Goal: Transaction & Acquisition: Purchase product/service

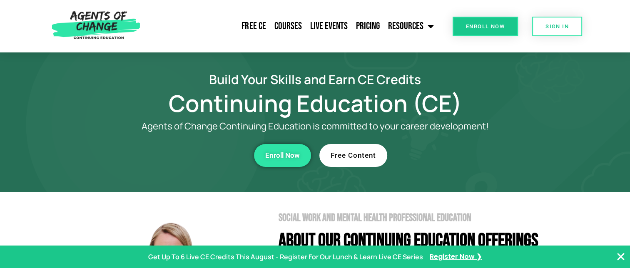
click at [475, 24] on span "Enroll Now" at bounding box center [485, 26] width 39 height 5
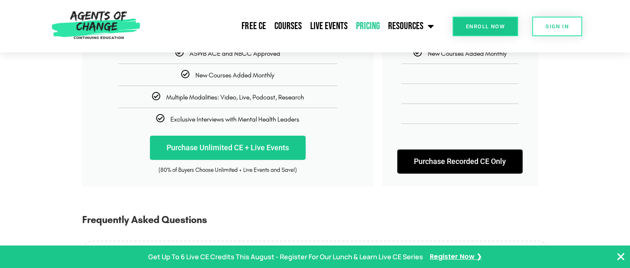
scroll to position [208, 0]
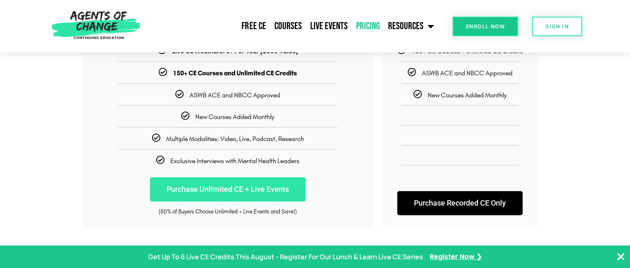
click at [220, 187] on link "Purchase Unlimited CE + Live Events" at bounding box center [228, 189] width 156 height 24
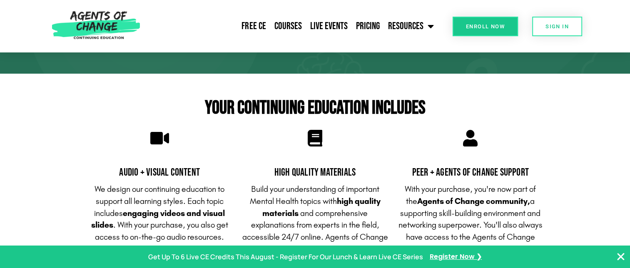
scroll to position [42, 0]
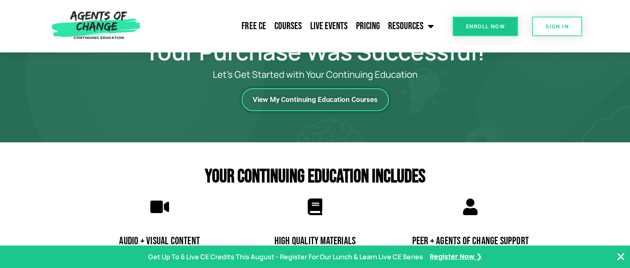
click at [321, 100] on span "View My Continuing Education Courses" at bounding box center [315, 99] width 125 height 7
